Goal: Complete application form

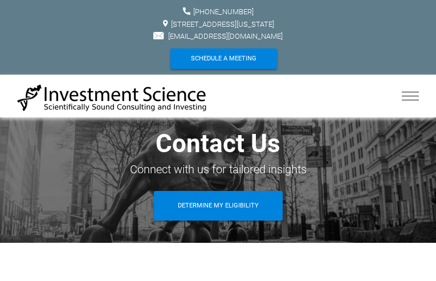
scroll to position [442, 0]
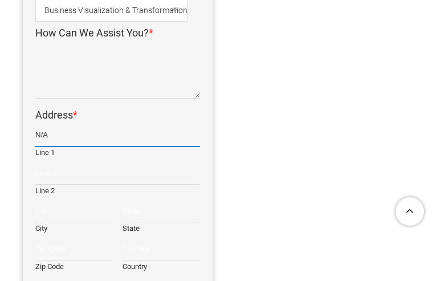
type input "N/A"
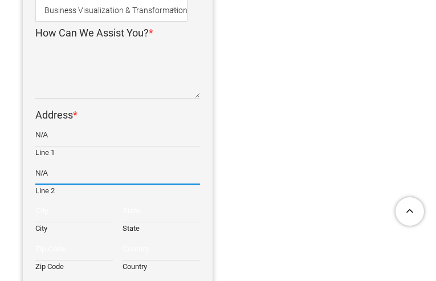
type input "N/A"
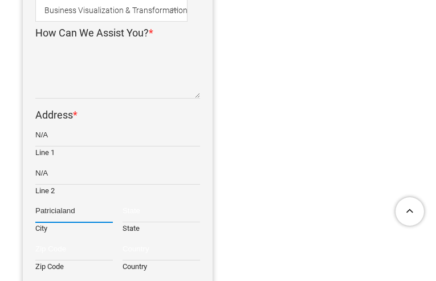
type input "Patricialand"
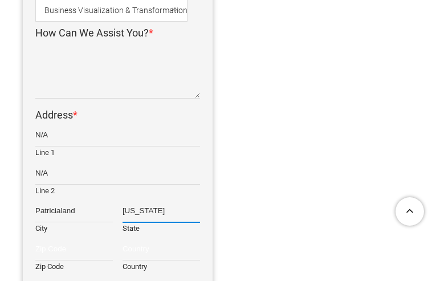
type input "[US_STATE]"
type input "55995"
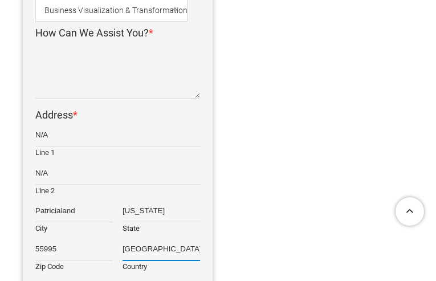
type input "[GEOGRAPHIC_DATA]"
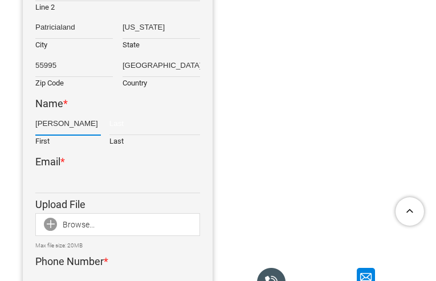
type input "[PERSON_NAME]"
type input "Rich"
